Goal: Transaction & Acquisition: Purchase product/service

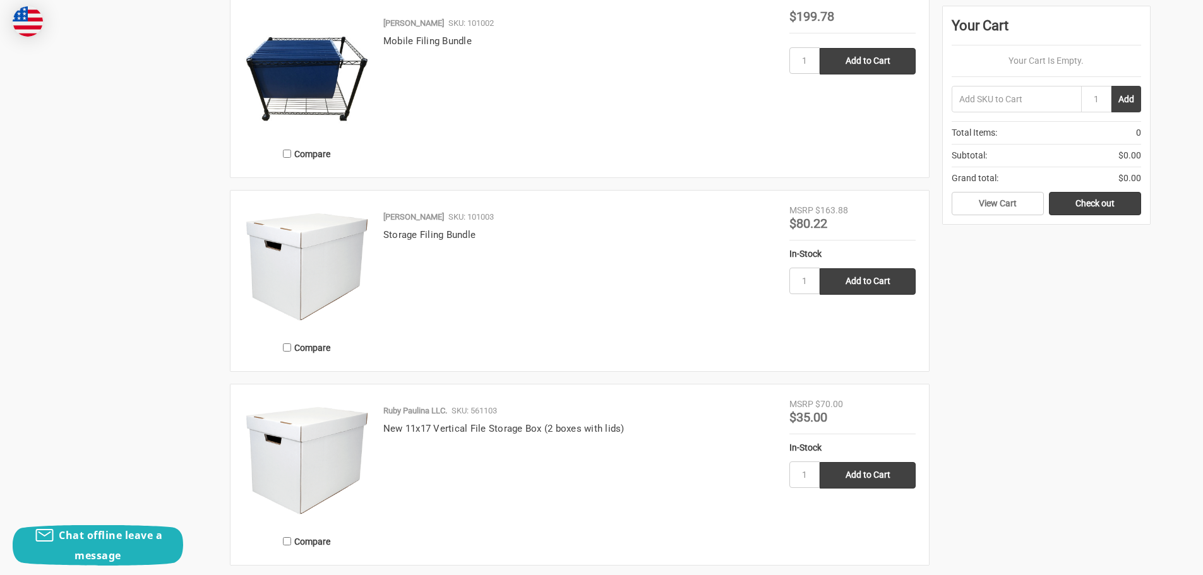
scroll to position [884, 0]
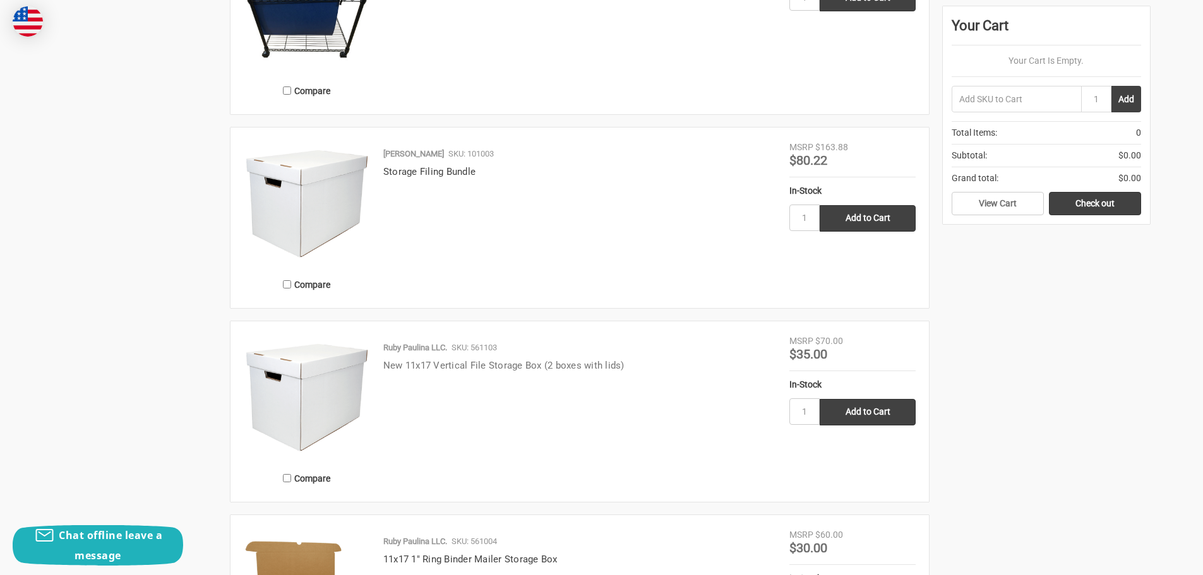
click at [419, 364] on link "New 11x17 Vertical File Storage Box (2 boxes with lids)" at bounding box center [503, 365] width 241 height 11
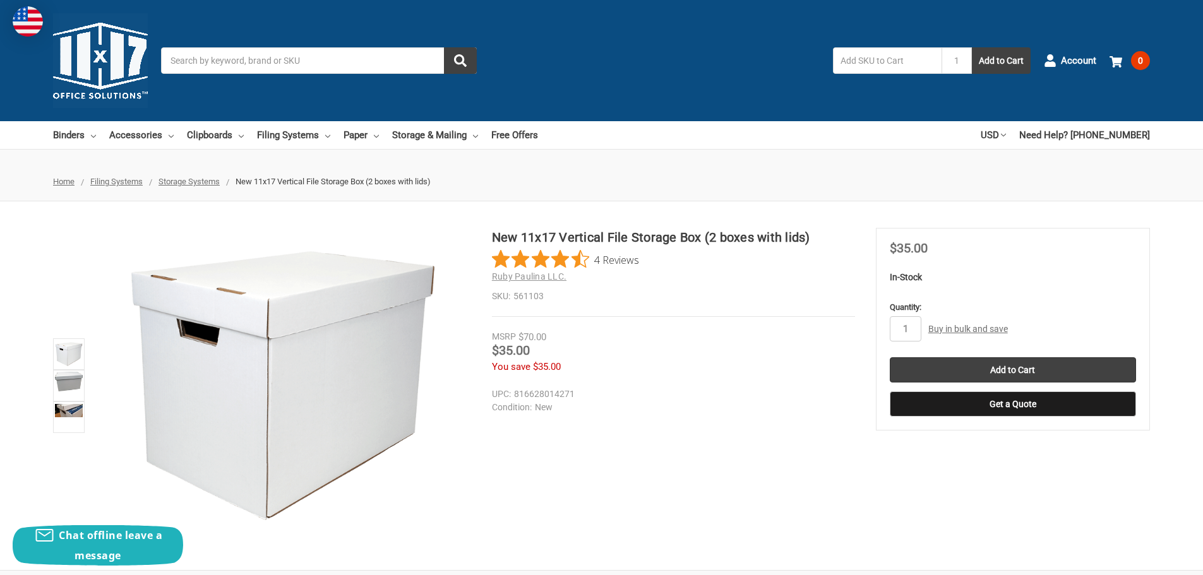
scroll to position [126, 0]
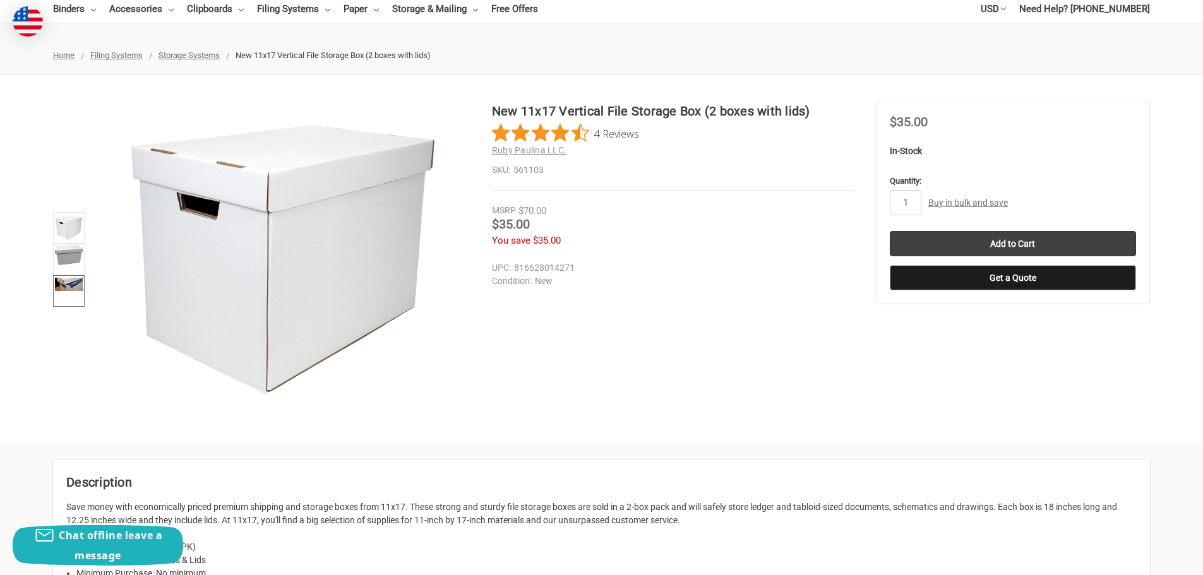
click at [71, 277] on link at bounding box center [69, 291] width 32 height 32
